Goal: Find specific page/section: Find specific page/section

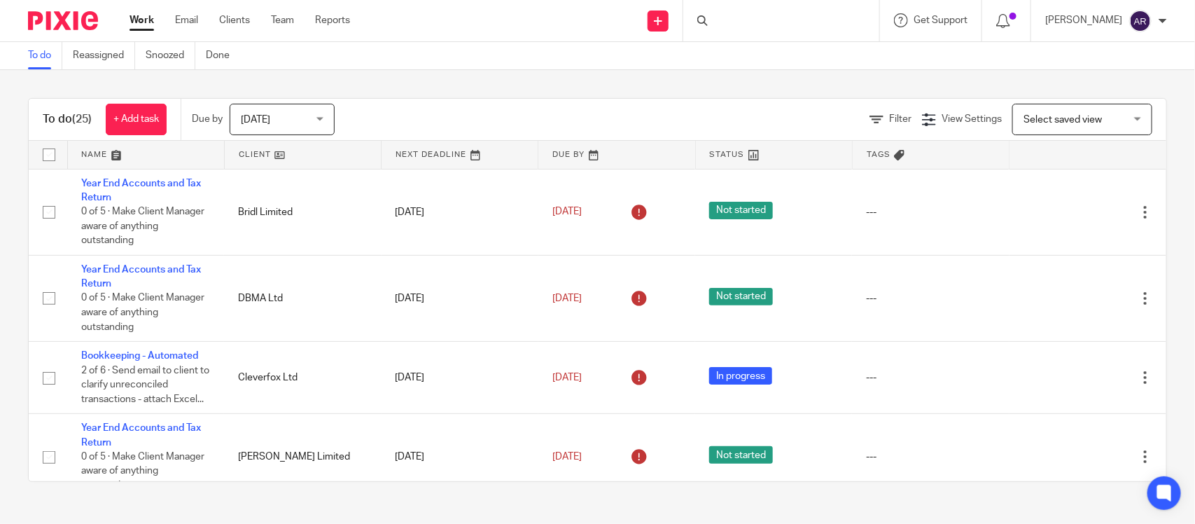
click at [683, 20] on div at bounding box center [781, 20] width 196 height 41
click at [711, 21] on input "Search" at bounding box center [774, 23] width 126 height 13
type input "y"
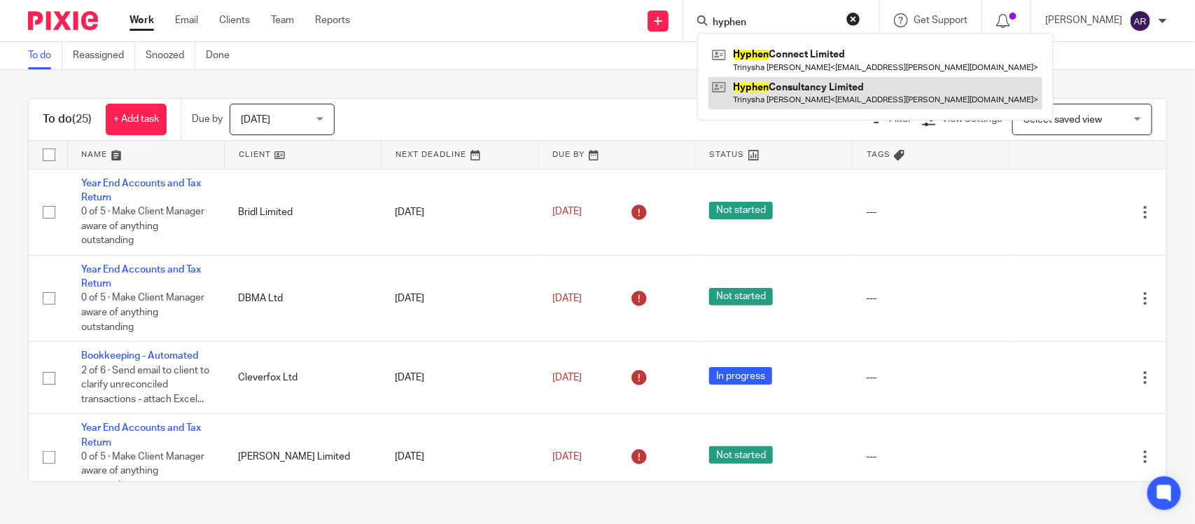
type input "hyphen"
click at [738, 92] on link at bounding box center [875, 93] width 334 height 32
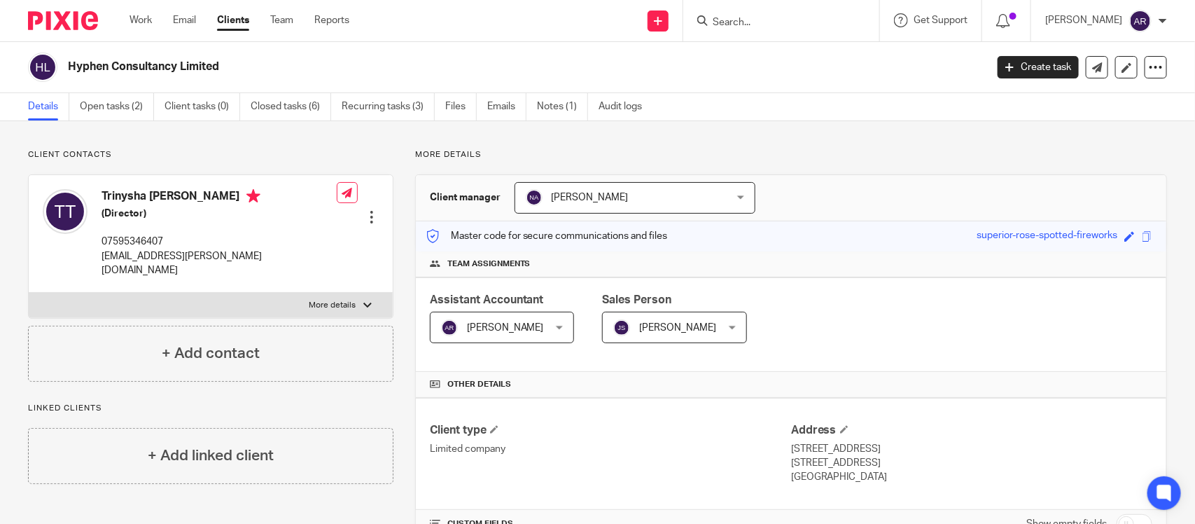
scroll to position [262, 0]
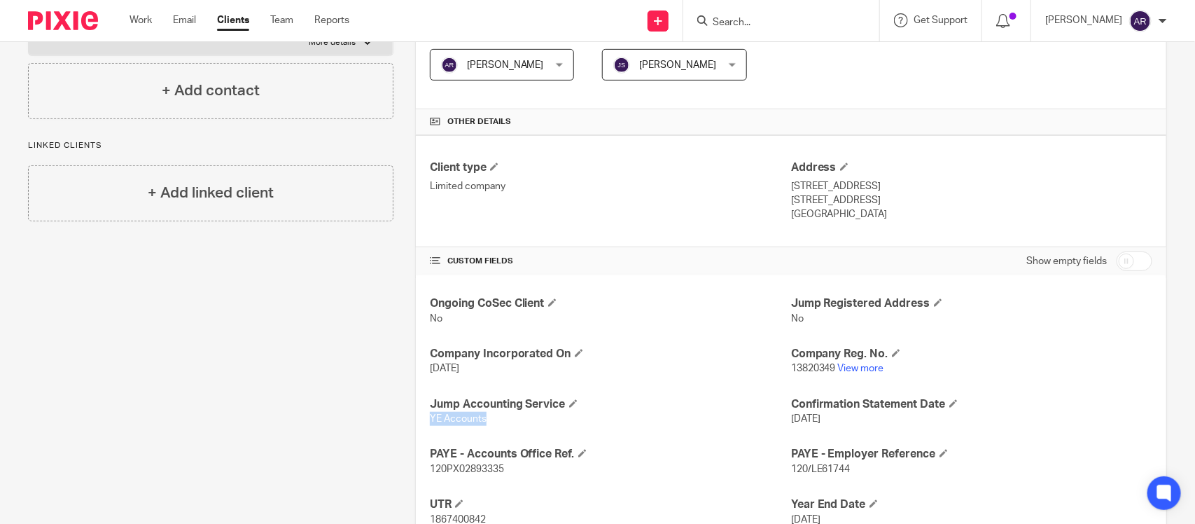
drag, startPoint x: 427, startPoint y: 423, endPoint x: 492, endPoint y: 420, distance: 65.2
click at [492, 420] on p "YE Accounts" at bounding box center [610, 419] width 361 height 14
copy span "YE Accounts"
click at [344, 322] on div "Client contacts Trinysha Marie Thomas (Director) 07595346407 trinysha.thomas@gm…" at bounding box center [199, 268] width 387 height 762
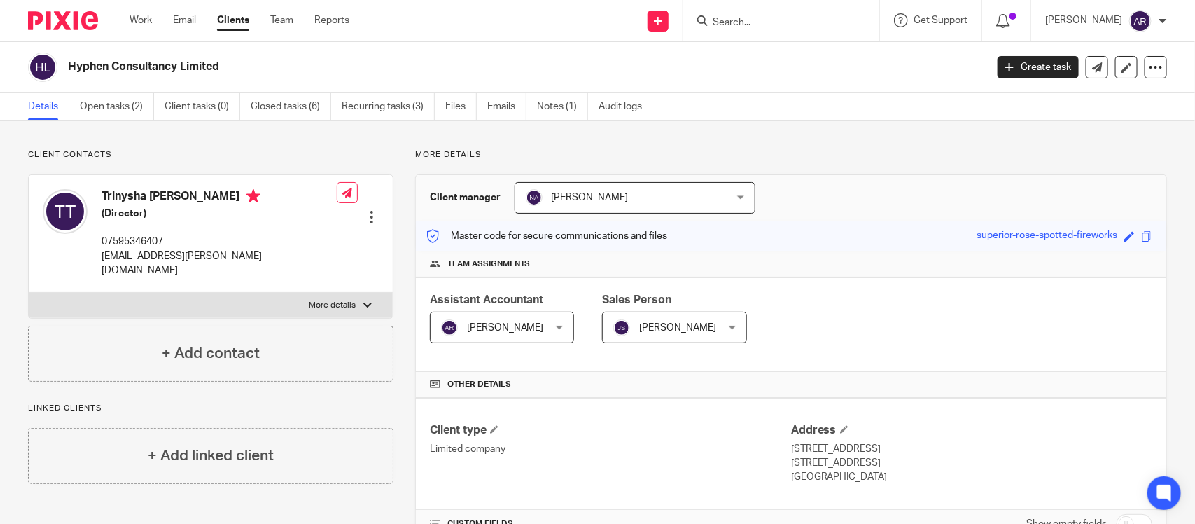
click at [711, 18] on input "Search" at bounding box center [774, 23] width 126 height 13
type input "slimmr"
click at [708, 51] on link at bounding box center [795, 54] width 174 height 21
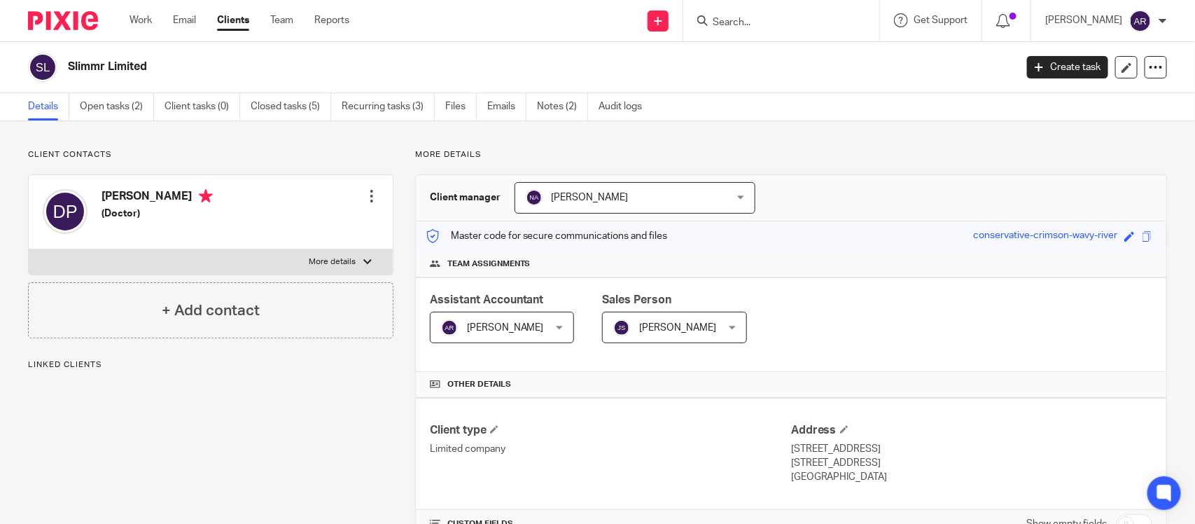
scroll to position [416, 0]
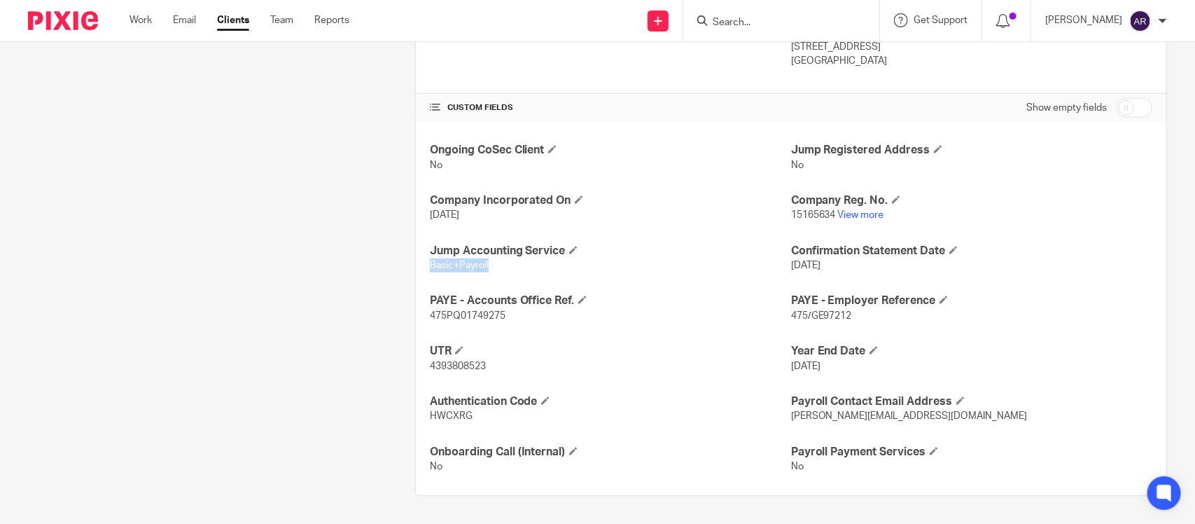
drag, startPoint x: 422, startPoint y: 263, endPoint x: 516, endPoint y: 266, distance: 93.8
click at [516, 266] on div "Ongoing CoSec Client No Jump Registered Address No Company Incorporated On 26 S…" at bounding box center [791, 308] width 750 height 373
click at [653, 348] on h4 "UTR" at bounding box center [610, 351] width 361 height 15
click at [846, 214] on link "View more" at bounding box center [861, 215] width 46 height 10
